Goal: Find specific page/section: Find specific page/section

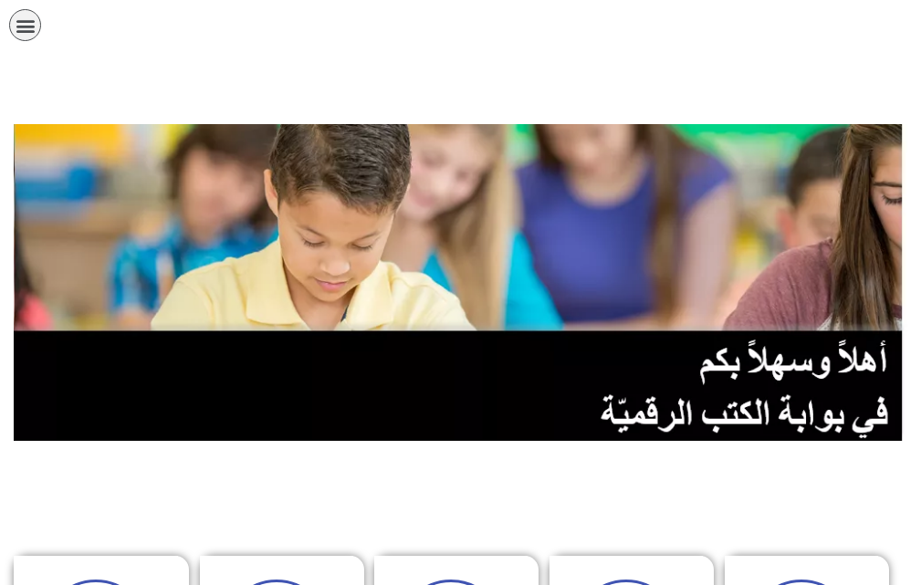
scroll to position [639, 0]
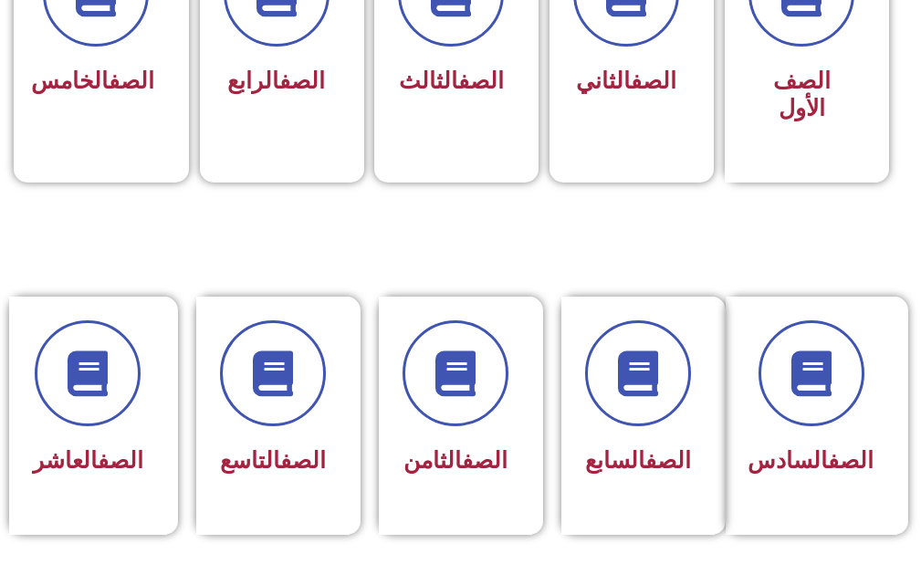
click at [533, 384] on div "الصف الثامن" at bounding box center [461, 416] width 164 height 238
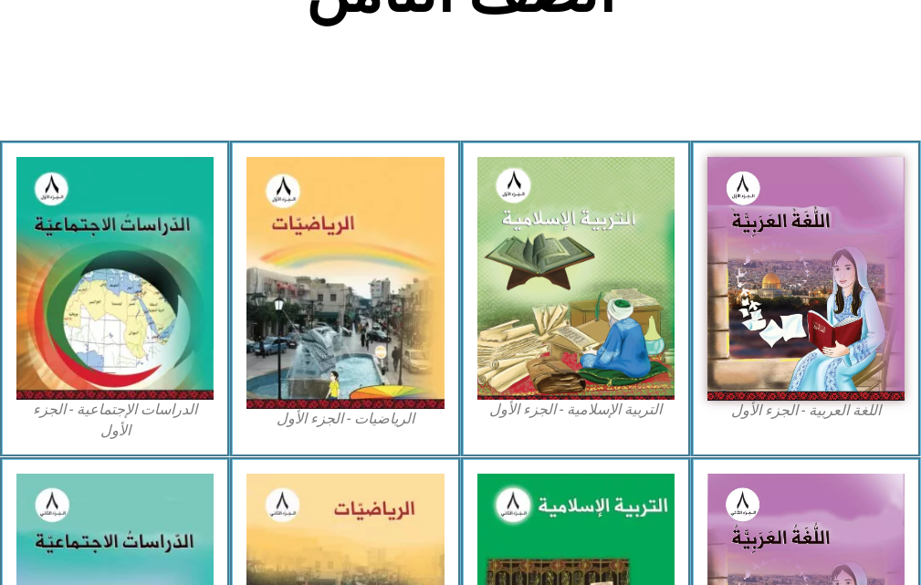
scroll to position [548, 0]
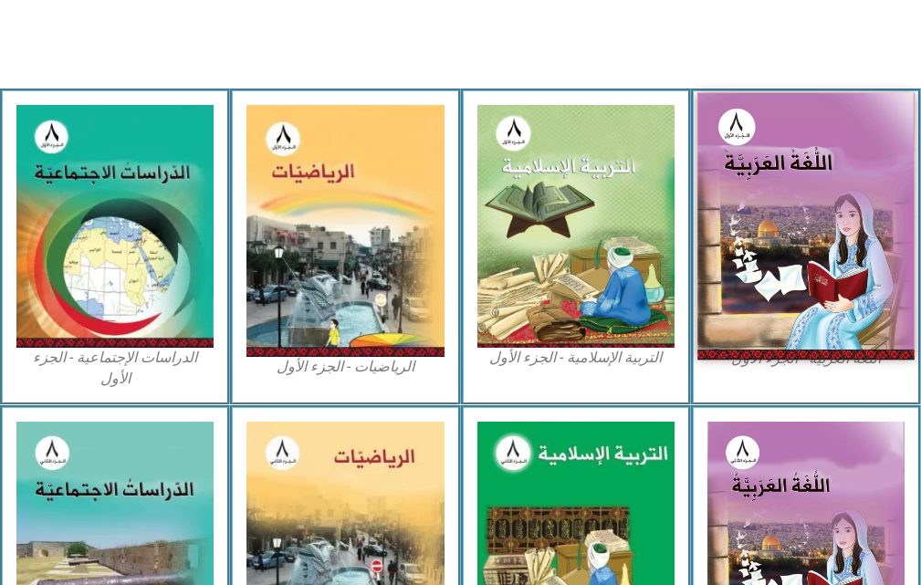
click at [822, 243] on img at bounding box center [806, 227] width 217 height 268
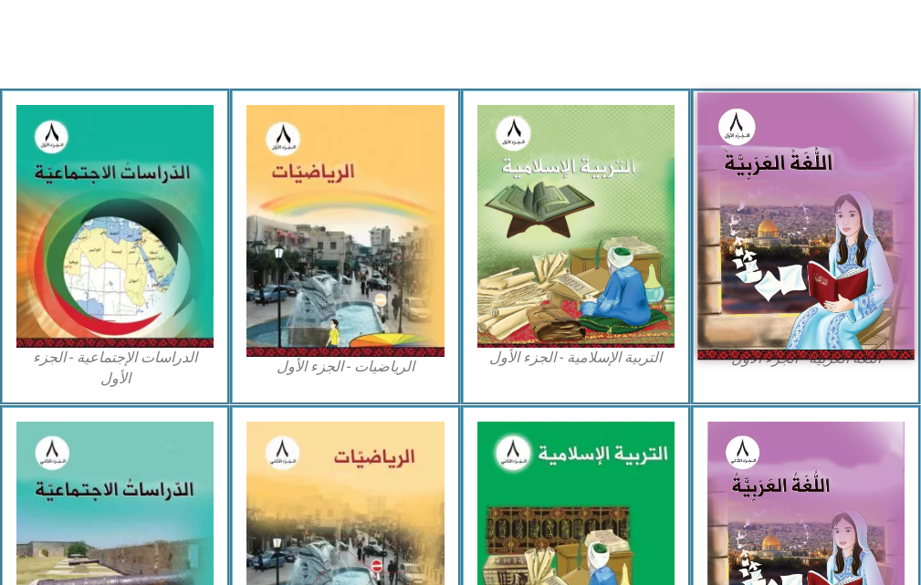
click at [779, 218] on img at bounding box center [806, 227] width 217 height 268
click at [778, 219] on img at bounding box center [806, 227] width 217 height 268
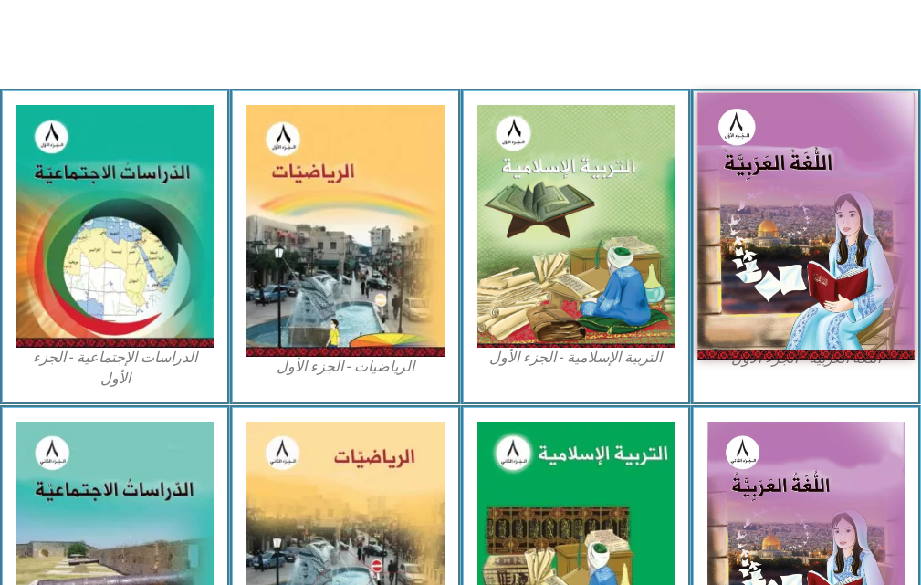
click at [778, 219] on img at bounding box center [806, 227] width 217 height 268
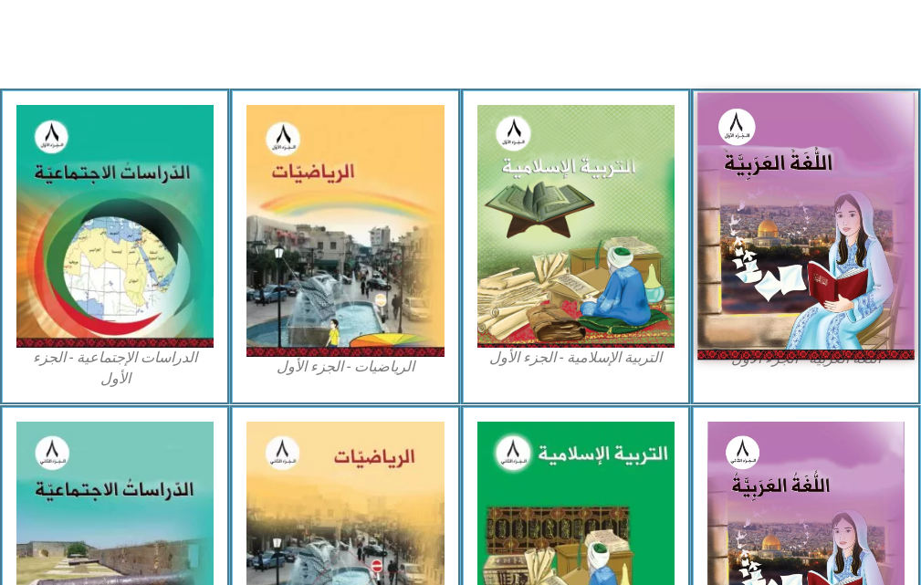
click at [778, 219] on img at bounding box center [806, 227] width 217 height 268
click at [794, 198] on img at bounding box center [806, 227] width 217 height 268
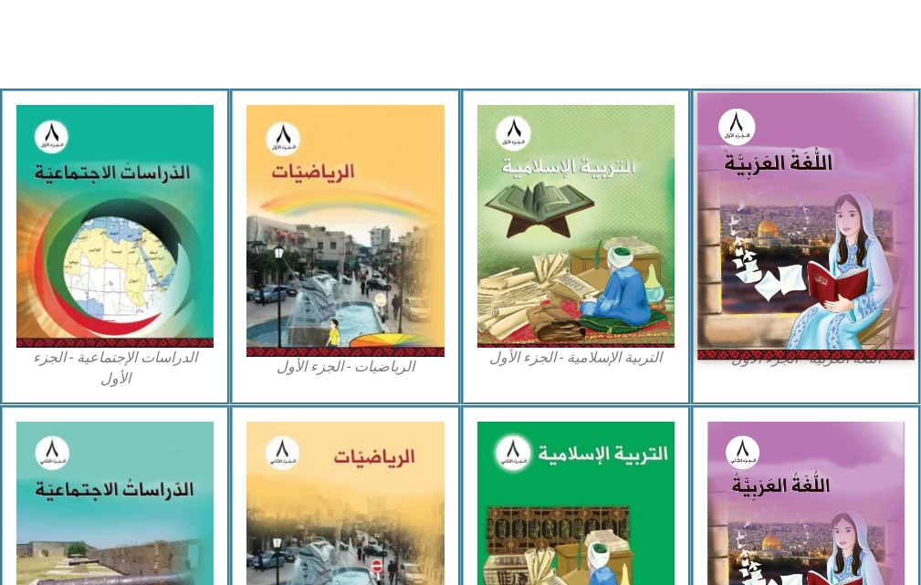
click at [794, 198] on img at bounding box center [806, 227] width 217 height 268
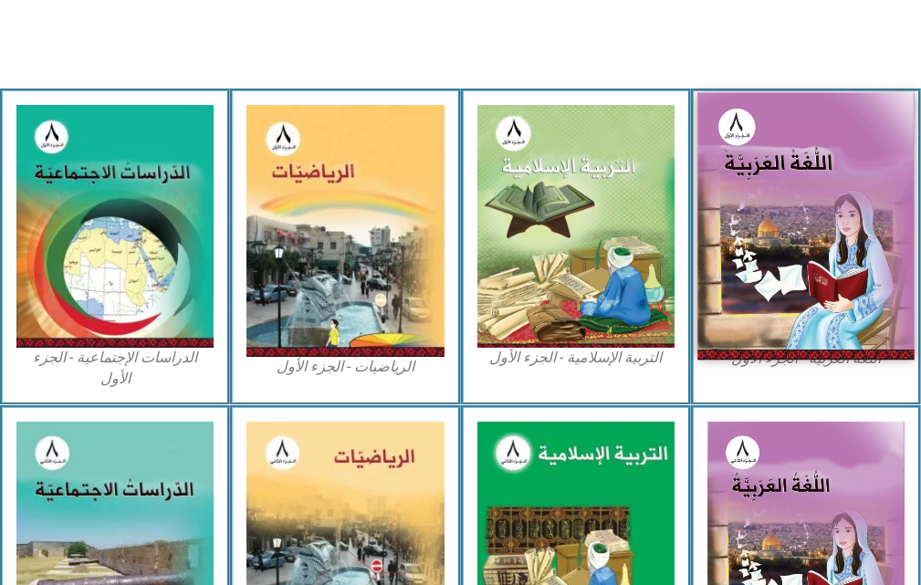
click at [794, 198] on img at bounding box center [806, 227] width 217 height 268
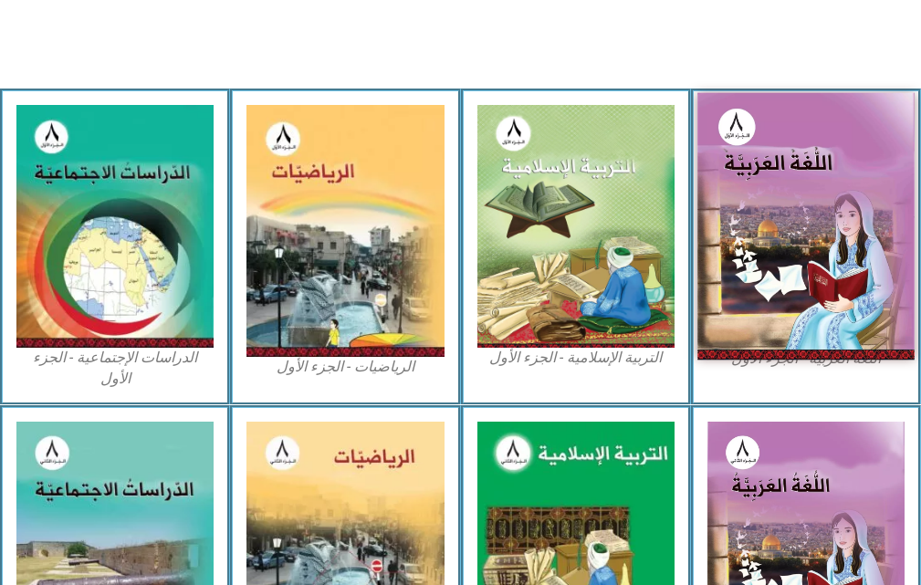
click at [820, 167] on img at bounding box center [806, 227] width 217 height 268
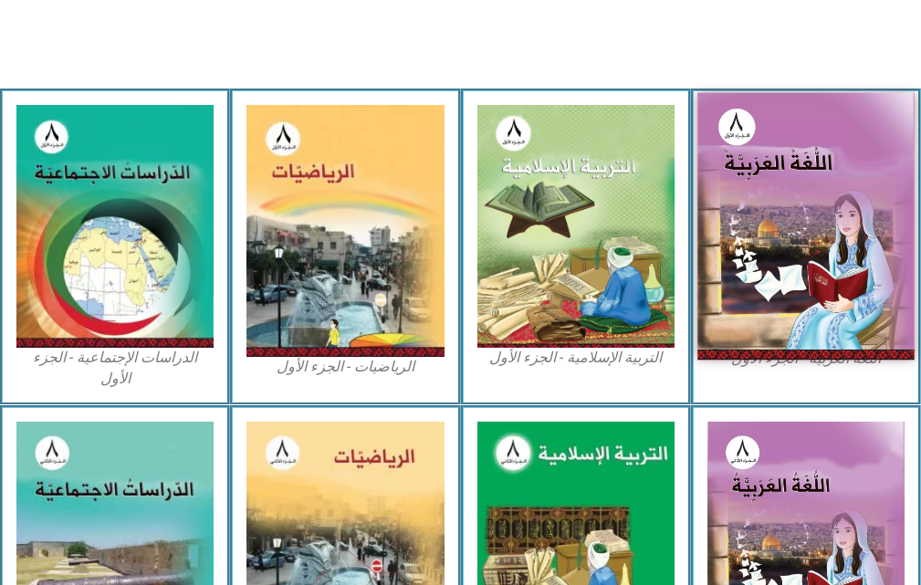
drag, startPoint x: 820, startPoint y: 167, endPoint x: 865, endPoint y: 216, distance: 66.6
click at [865, 216] on img at bounding box center [806, 227] width 217 height 268
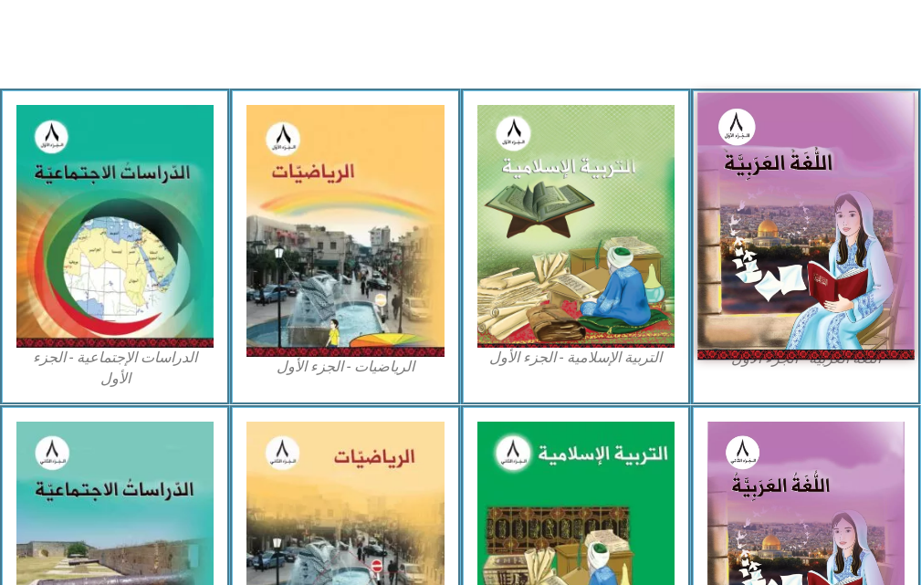
click at [865, 216] on img at bounding box center [806, 227] width 217 height 268
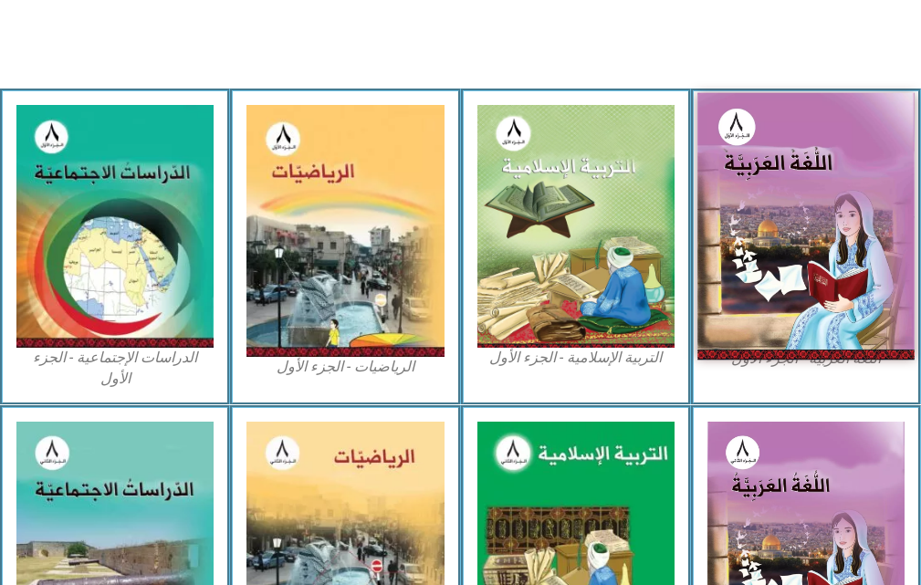
click at [864, 216] on img at bounding box center [806, 227] width 217 height 268
drag, startPoint x: 864, startPoint y: 216, endPoint x: 883, endPoint y: 226, distance: 22.1
click at [863, 216] on img at bounding box center [806, 227] width 217 height 268
click at [828, 211] on img at bounding box center [806, 227] width 217 height 268
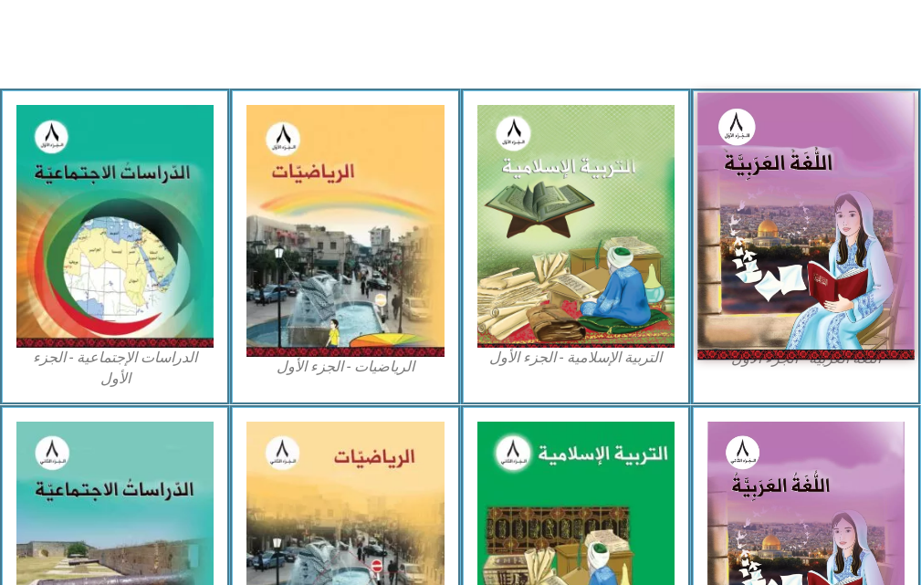
click at [828, 211] on img at bounding box center [806, 227] width 217 height 268
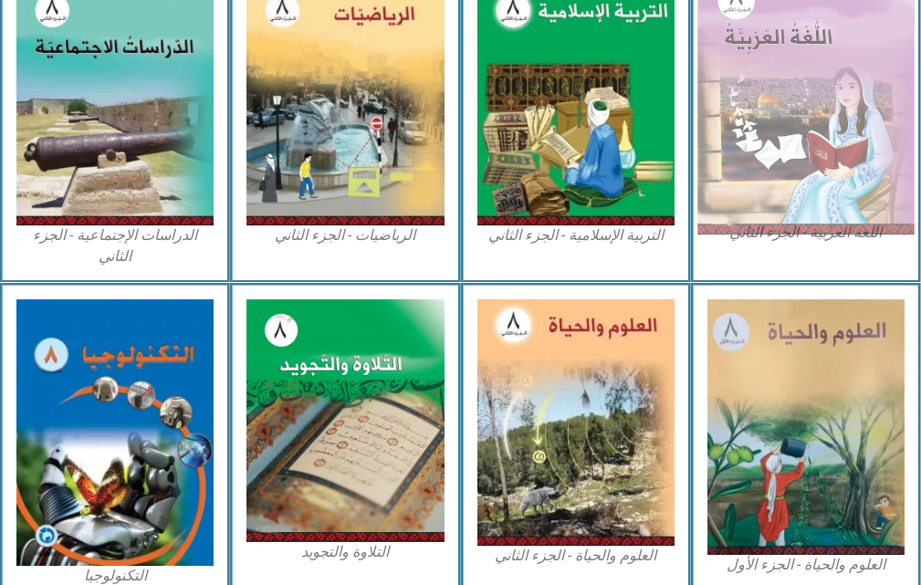
scroll to position [877, 0]
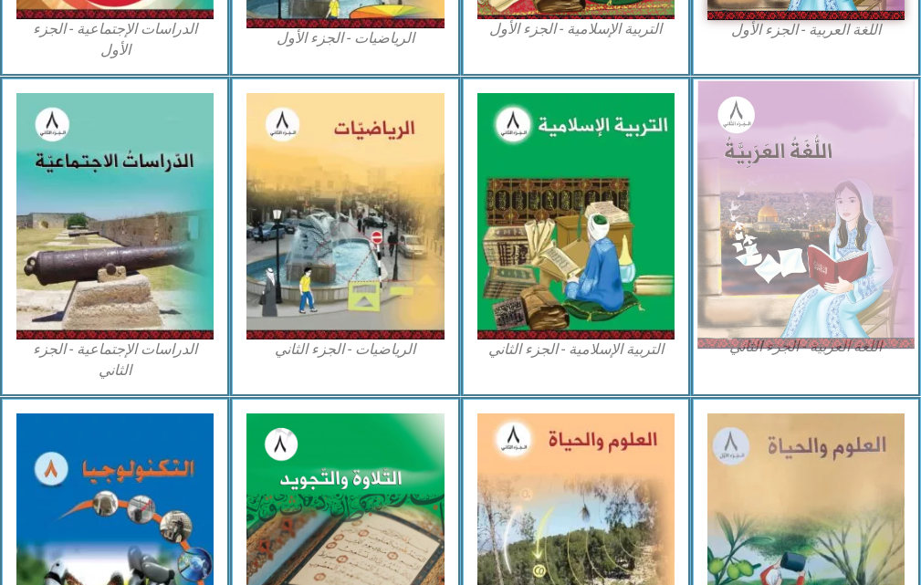
click at [808, 174] on img at bounding box center [806, 215] width 217 height 268
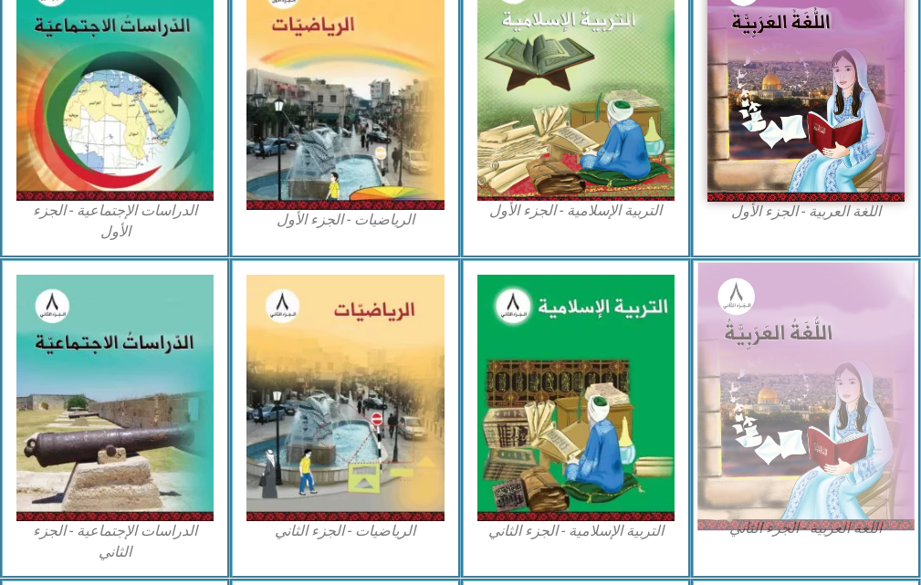
scroll to position [694, 0]
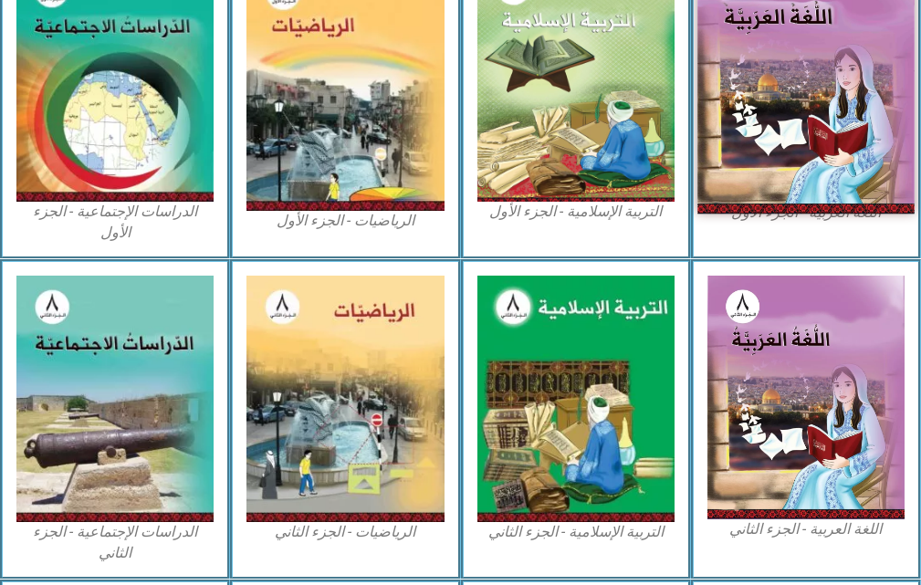
click at [759, 96] on img at bounding box center [806, 81] width 217 height 268
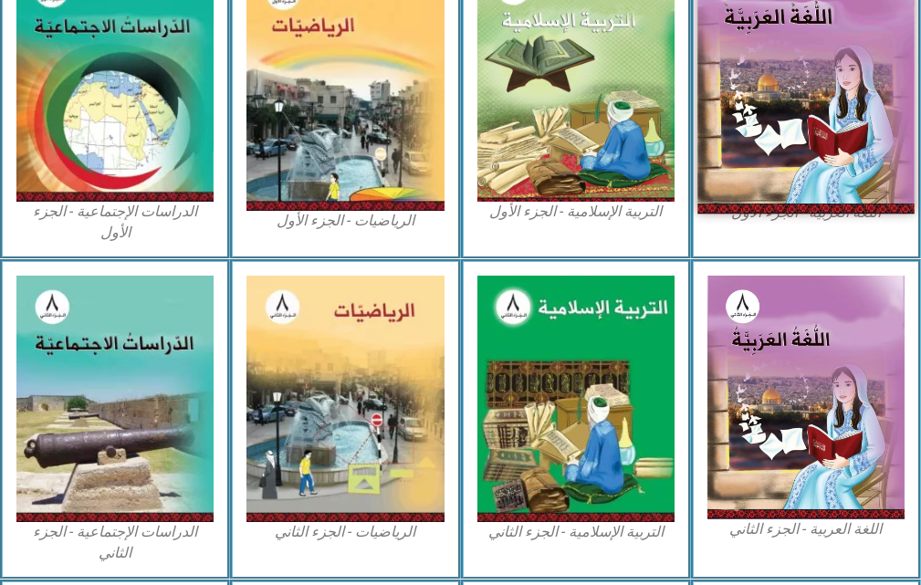
click at [759, 96] on img at bounding box center [806, 81] width 217 height 268
click at [760, 95] on img at bounding box center [806, 81] width 217 height 268
click at [865, 86] on img at bounding box center [806, 81] width 217 height 268
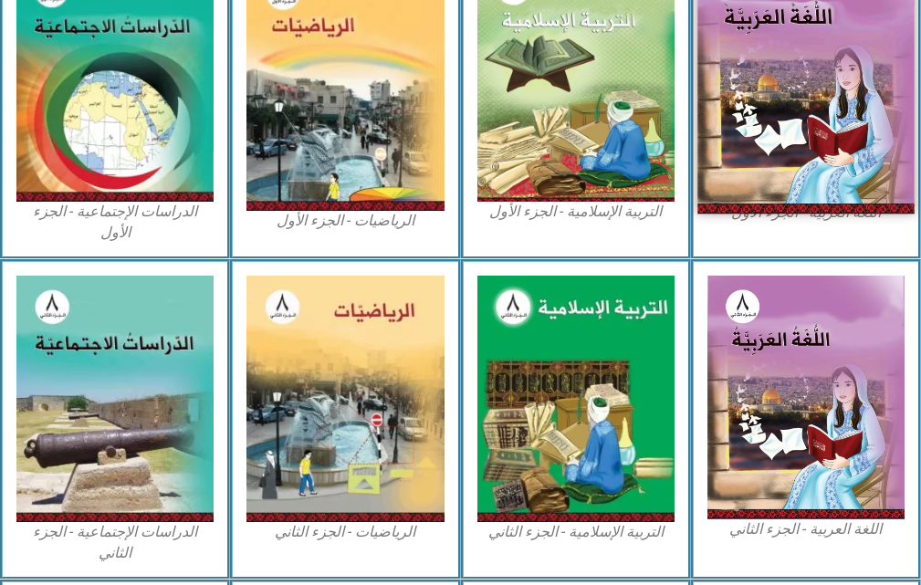
click at [865, 86] on img at bounding box center [806, 81] width 217 height 268
drag, startPoint x: 865, startPoint y: 86, endPoint x: 814, endPoint y: 108, distance: 55.6
click at [865, 84] on img at bounding box center [806, 81] width 217 height 268
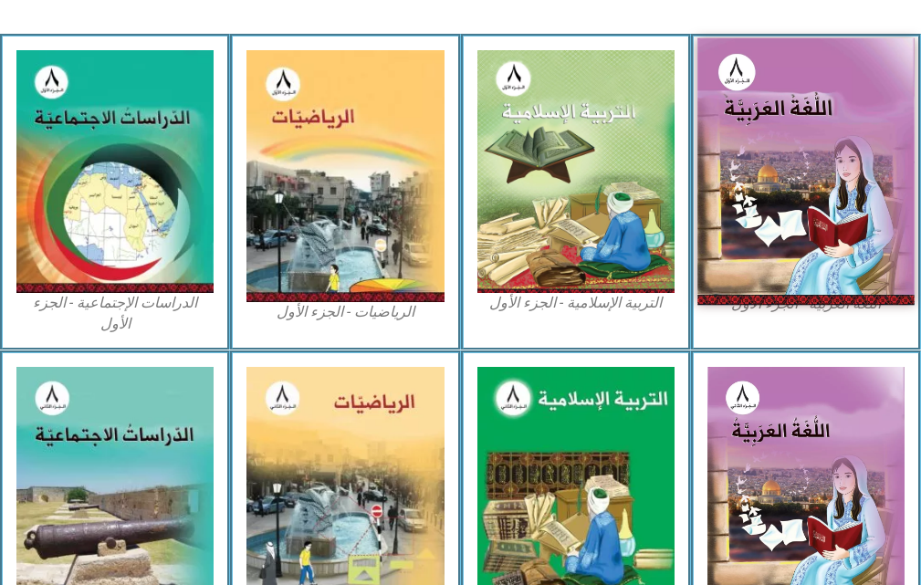
click at [869, 116] on img at bounding box center [806, 172] width 217 height 268
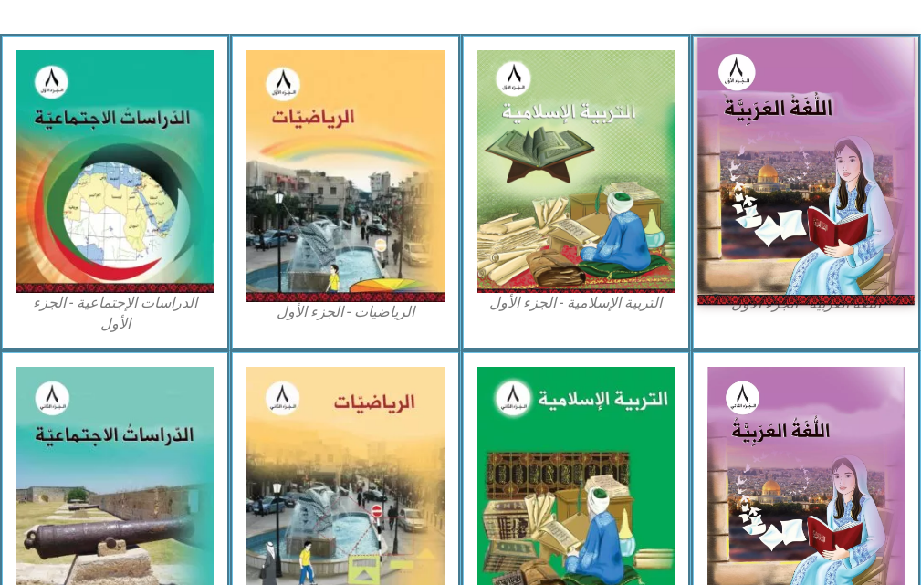
click at [804, 174] on img at bounding box center [806, 172] width 217 height 268
click at [798, 177] on img at bounding box center [806, 172] width 217 height 268
click at [798, 180] on img at bounding box center [806, 172] width 217 height 268
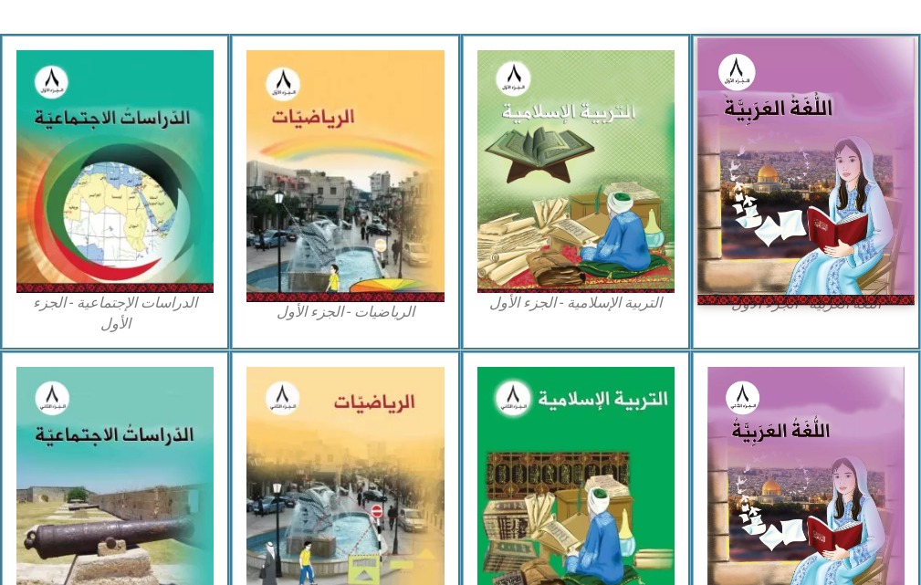
click at [798, 184] on img at bounding box center [806, 172] width 217 height 268
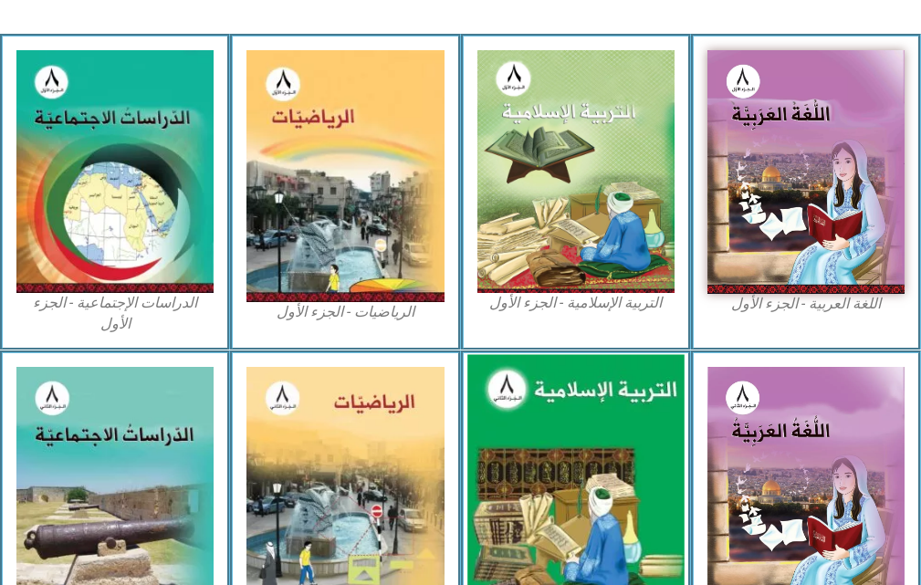
click at [573, 421] on img at bounding box center [576, 489] width 217 height 271
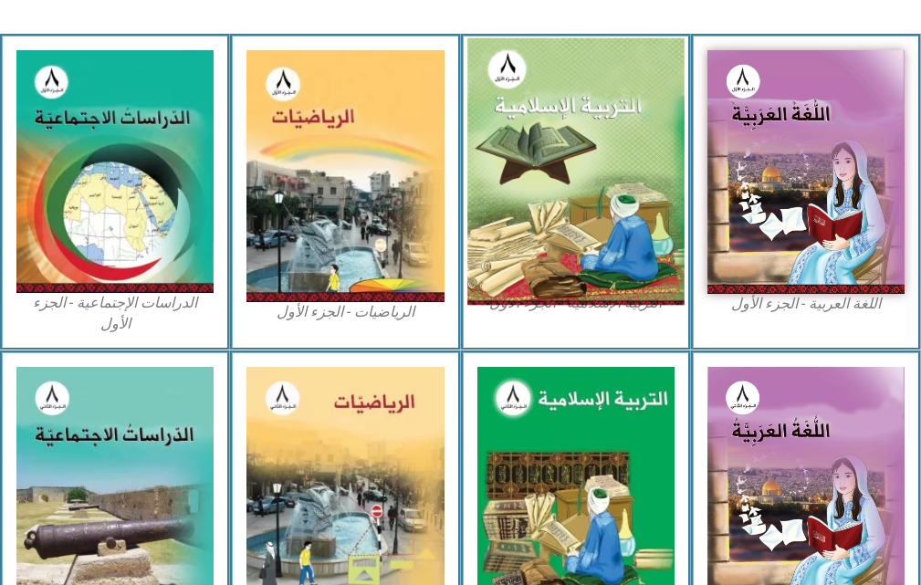
click at [612, 233] on img at bounding box center [576, 172] width 217 height 268
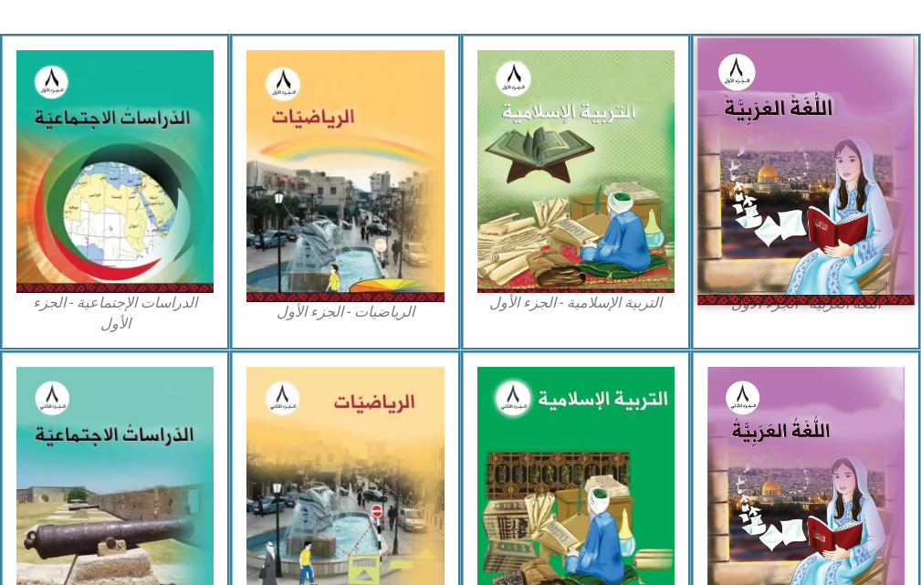
click at [794, 188] on img at bounding box center [806, 172] width 217 height 268
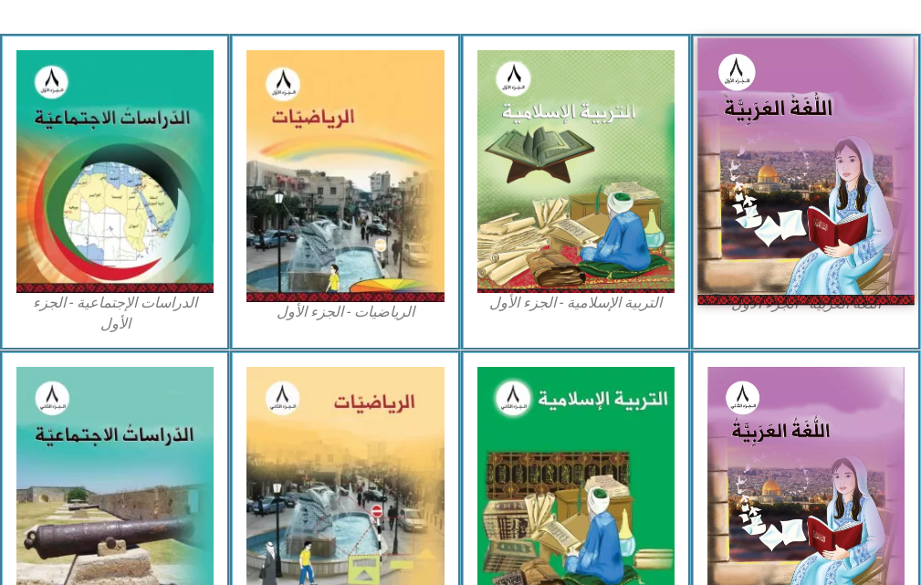
click at [794, 188] on img at bounding box center [806, 172] width 217 height 268
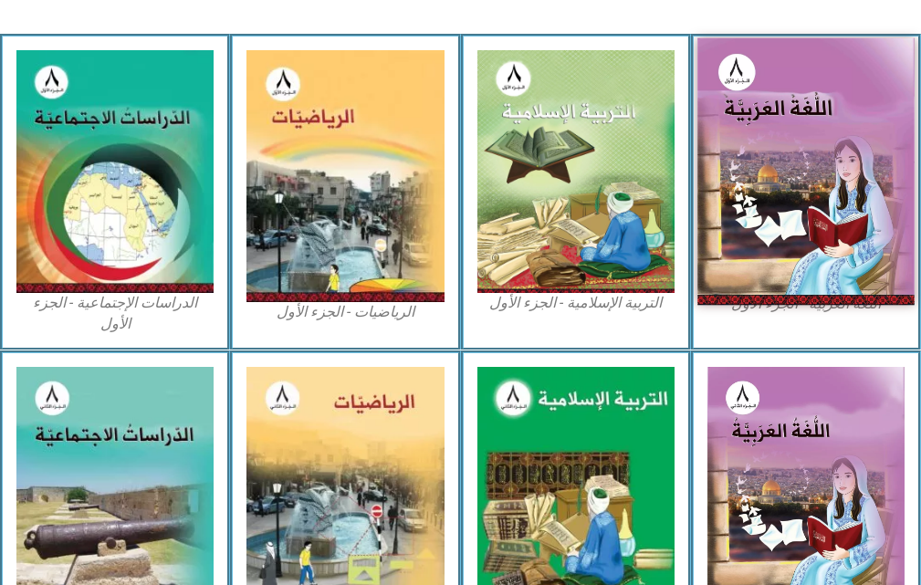
drag, startPoint x: 794, startPoint y: 188, endPoint x: 815, endPoint y: 174, distance: 24.3
click at [813, 176] on img at bounding box center [806, 172] width 217 height 268
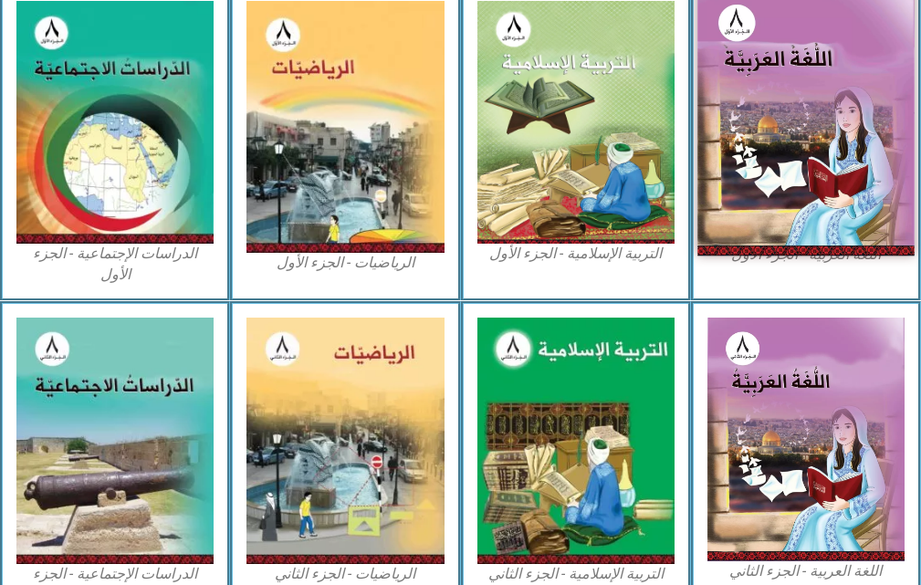
scroll to position [694, 0]
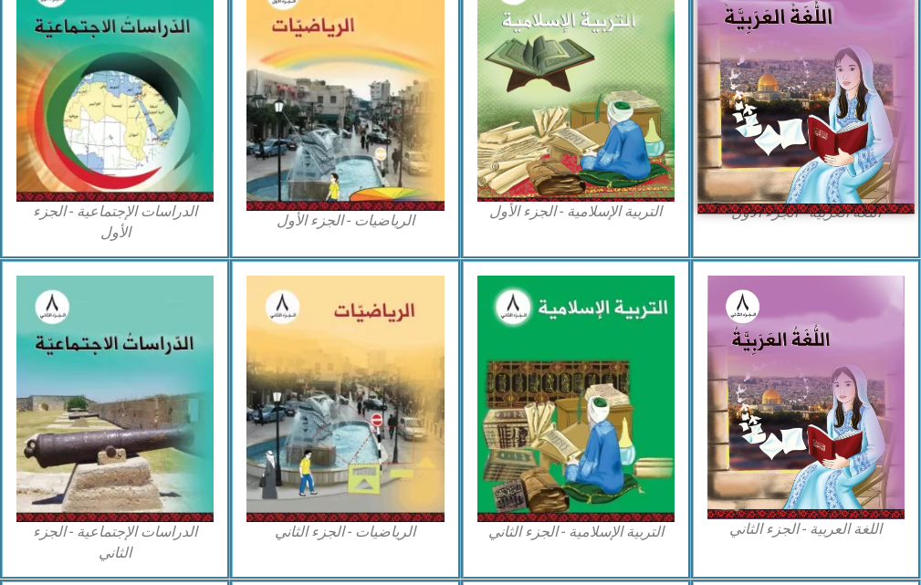
click at [817, 168] on img at bounding box center [806, 81] width 217 height 268
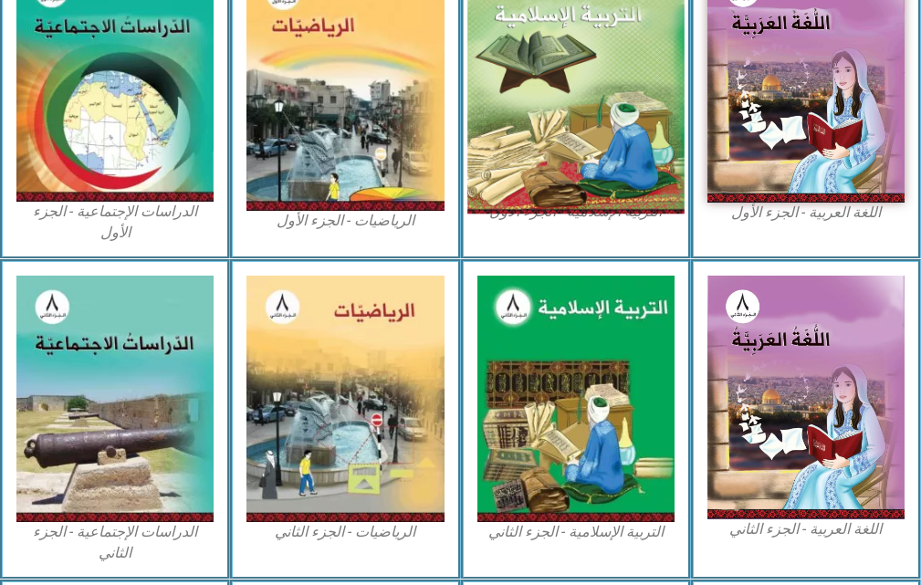
drag, startPoint x: 754, startPoint y: 161, endPoint x: 654, endPoint y: 143, distance: 101.9
